Goal: Task Accomplishment & Management: Manage account settings

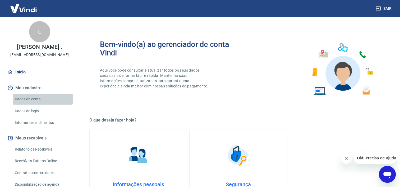
click at [53, 101] on link "Dados da conta" at bounding box center [43, 99] width 60 height 11
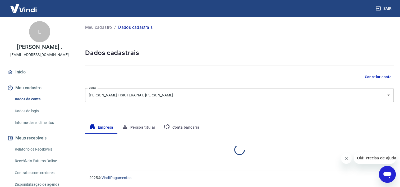
select select "MG"
select select "business"
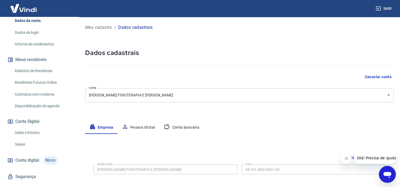
scroll to position [90, 0]
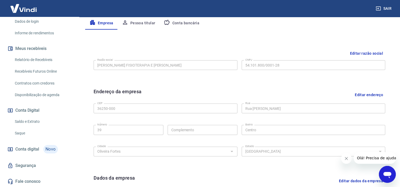
scroll to position [127, 0]
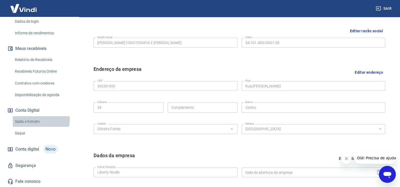
click at [34, 119] on link "Saldo e Extrato" at bounding box center [43, 121] width 60 height 11
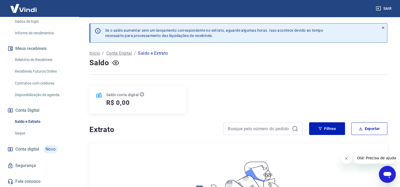
click at [48, 58] on link "Relatório de Recebíveis" at bounding box center [43, 59] width 60 height 11
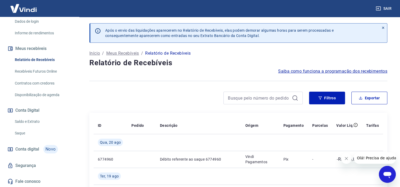
click at [116, 96] on div at bounding box center [195, 98] width 213 height 13
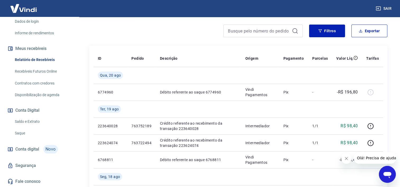
scroll to position [63, 0]
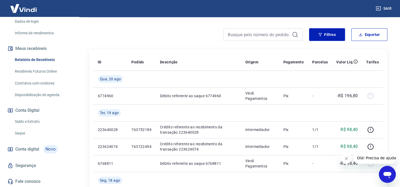
click at [181, 36] on div at bounding box center [195, 34] width 213 height 13
click at [181, 41] on div "Filtros Exportar" at bounding box center [238, 36] width 298 height 17
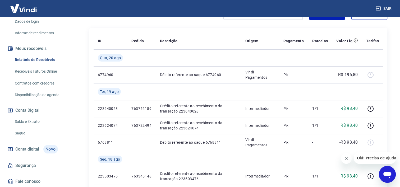
scroll to position [95, 0]
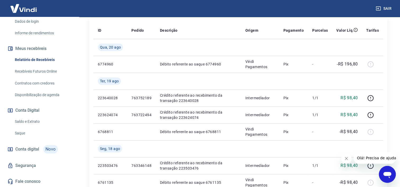
click at [181, 41] on td at bounding box center [198, 47] width 85 height 17
